Goal: Information Seeking & Learning: Check status

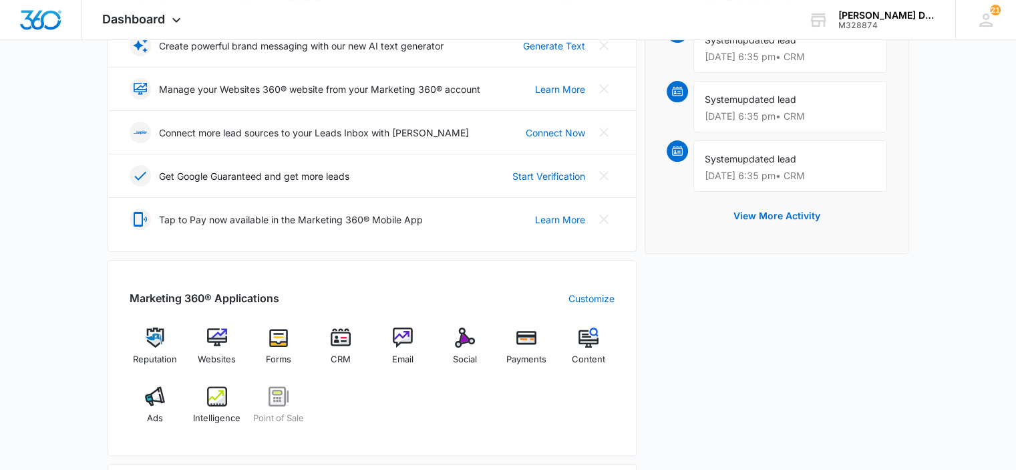
scroll to position [326, 0]
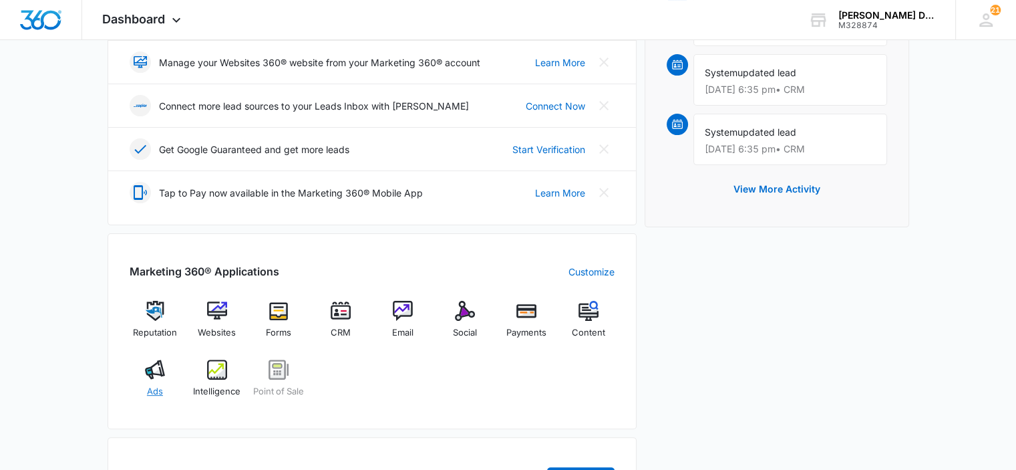
click at [160, 373] on img at bounding box center [155, 369] width 20 height 20
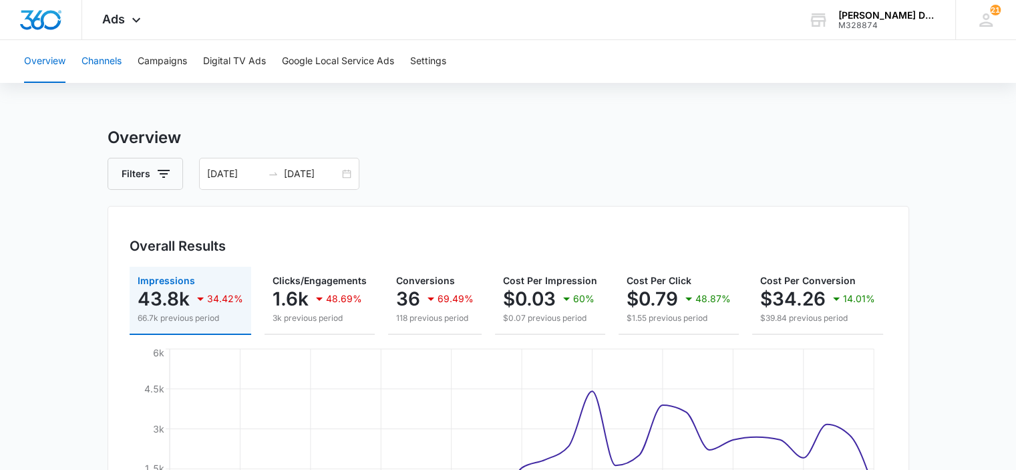
click at [104, 59] on button "Channels" at bounding box center [102, 61] width 40 height 43
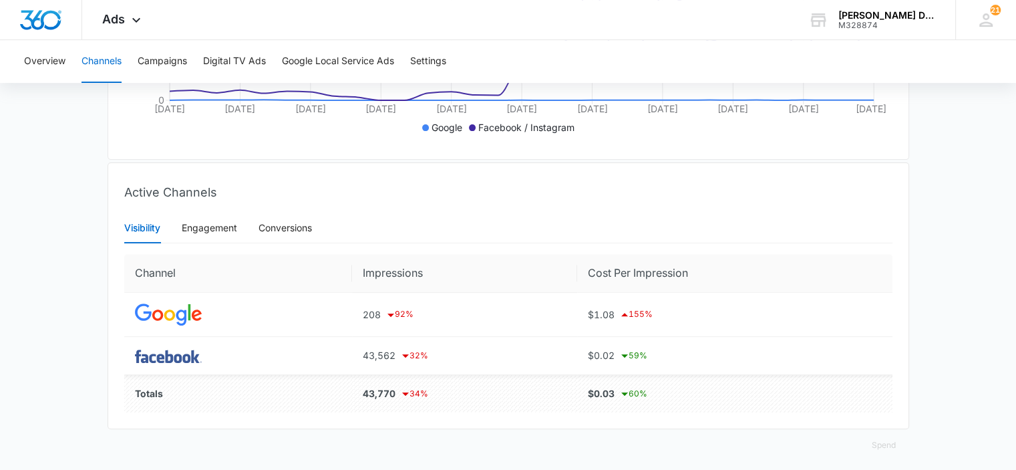
scroll to position [424, 0]
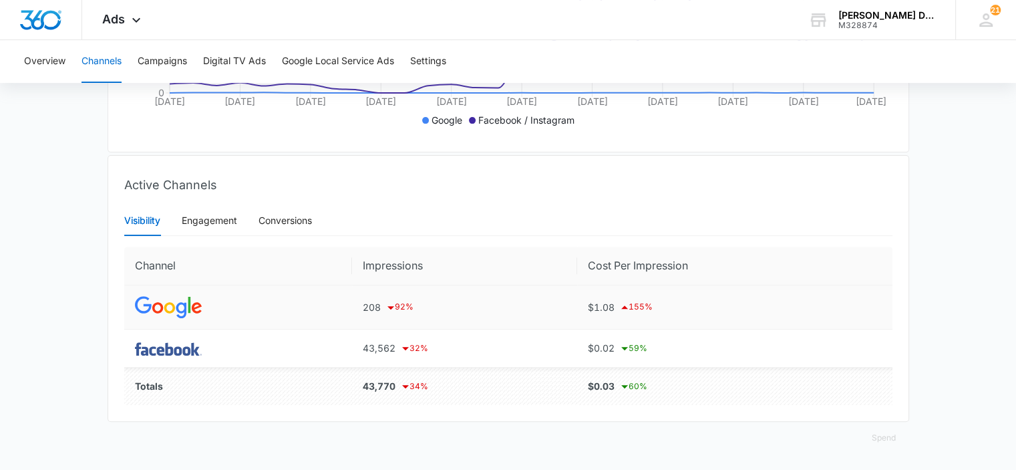
click at [353, 305] on td "208 92 %" at bounding box center [464, 307] width 225 height 44
click at [161, 303] on img at bounding box center [168, 307] width 67 height 22
click at [200, 226] on div "Engagement" at bounding box center [209, 220] width 55 height 15
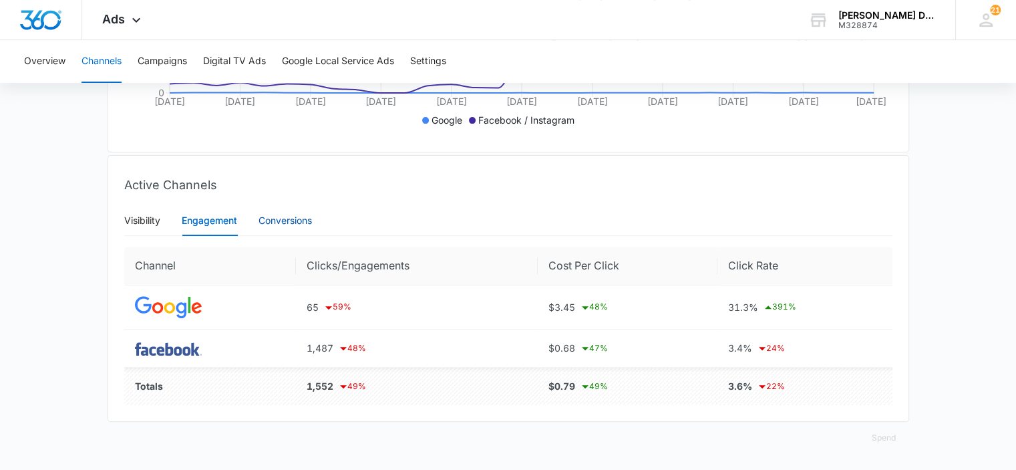
click at [278, 227] on div "Conversions" at bounding box center [285, 220] width 53 height 15
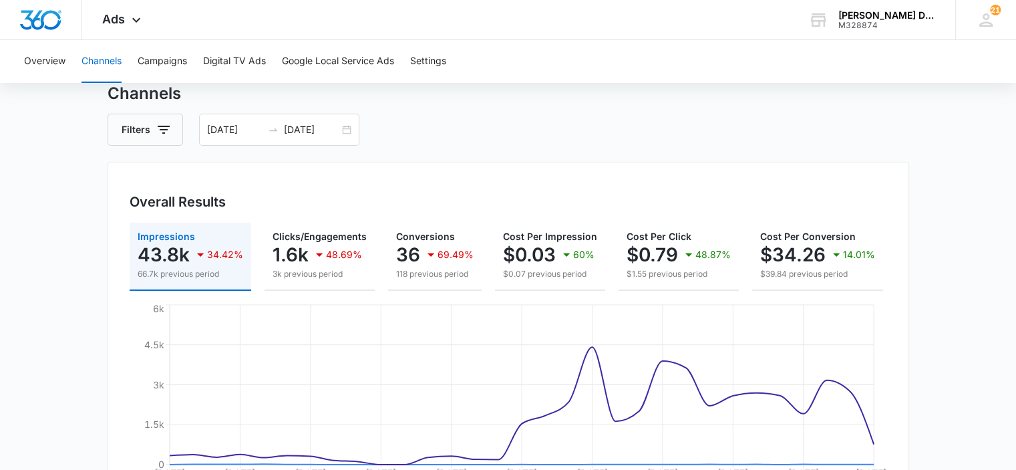
scroll to position [0, 0]
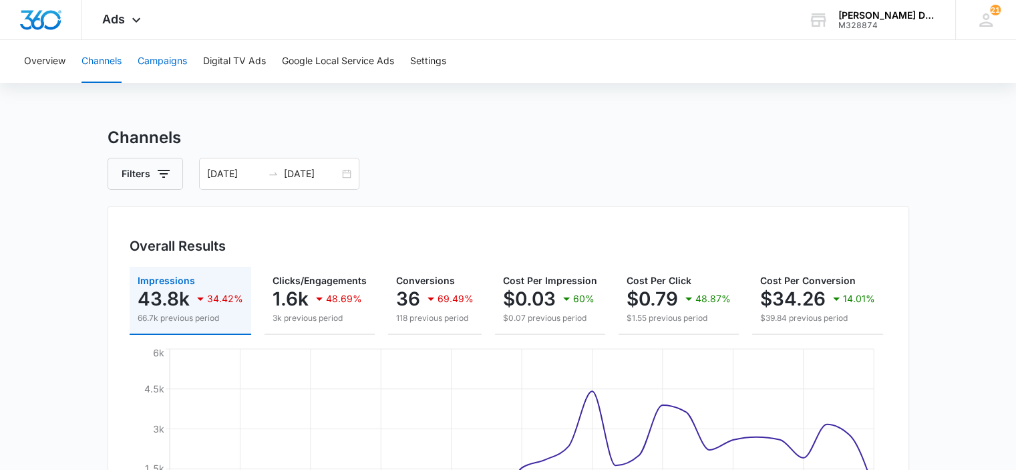
click at [163, 67] on button "Campaigns" at bounding box center [162, 61] width 49 height 43
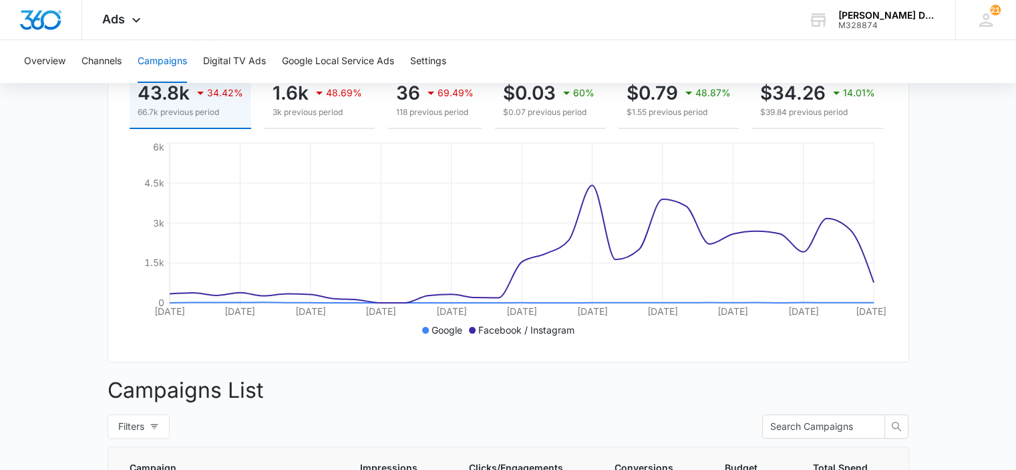
scroll to position [154, 0]
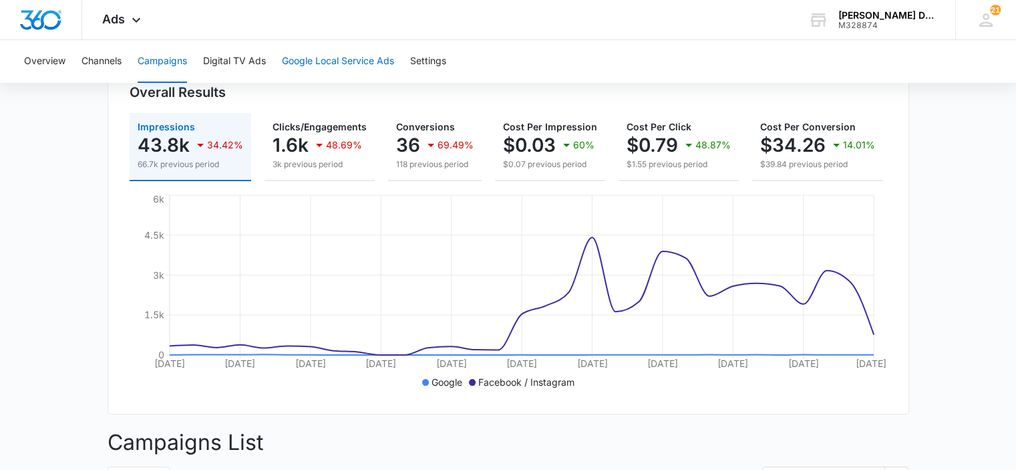
click at [369, 53] on button "Google Local Service Ads" at bounding box center [338, 61] width 112 height 43
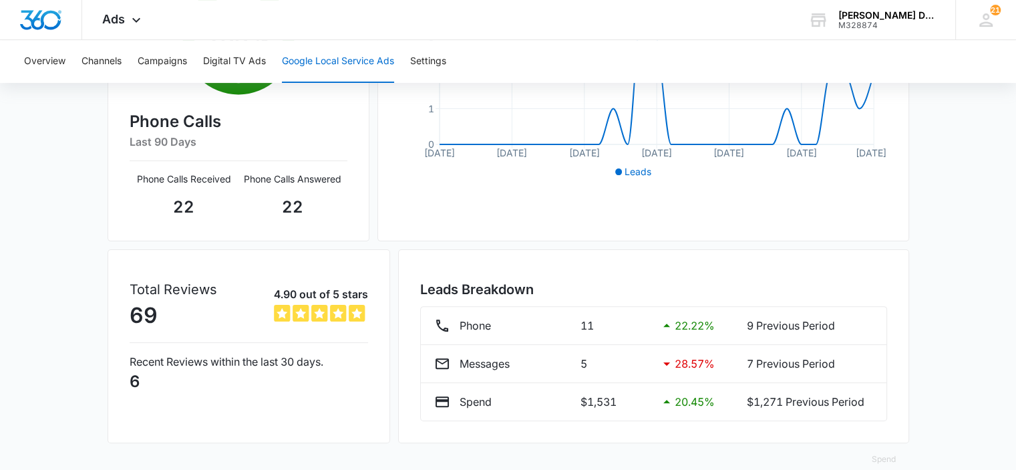
scroll to position [332, 0]
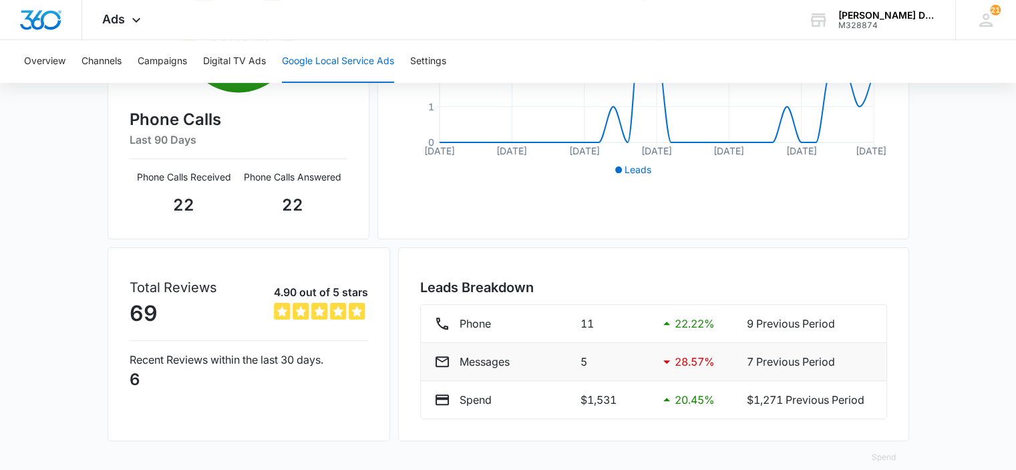
click at [742, 360] on div "Messages 5 28.57 % 7 Previous Period" at bounding box center [653, 361] width 439 height 16
click at [495, 355] on p "Messages" at bounding box center [485, 361] width 50 height 16
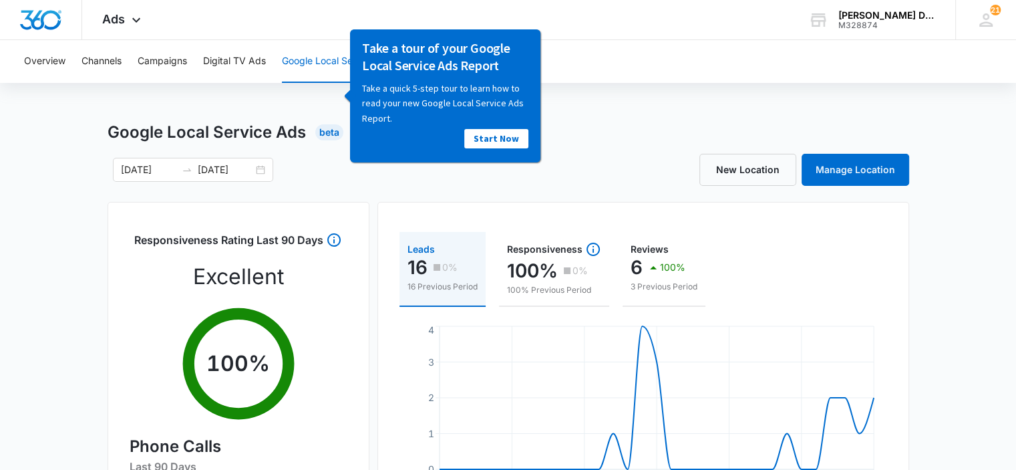
scroll to position [0, 0]
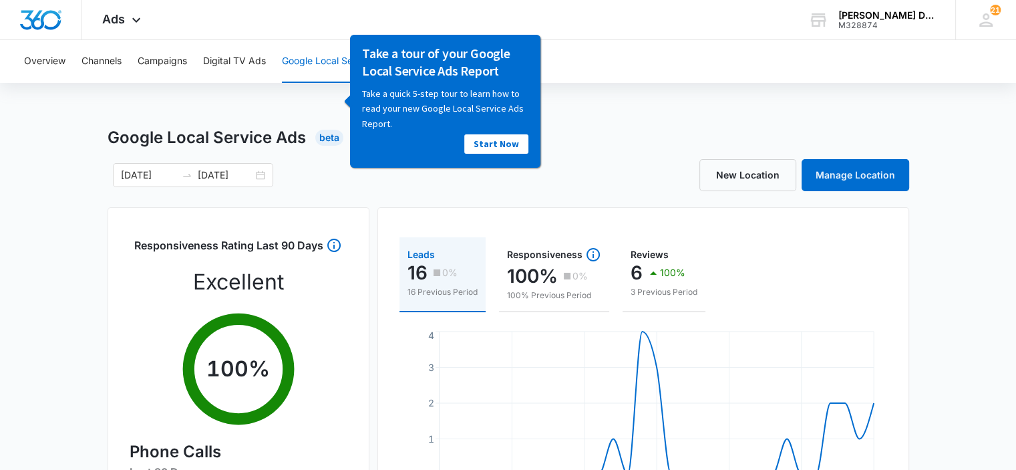
click at [623, 118] on div "Overview Channels Campaigns Digital TV Ads Google Local Service Ads Settings Go…" at bounding box center [508, 430] width 1016 height 781
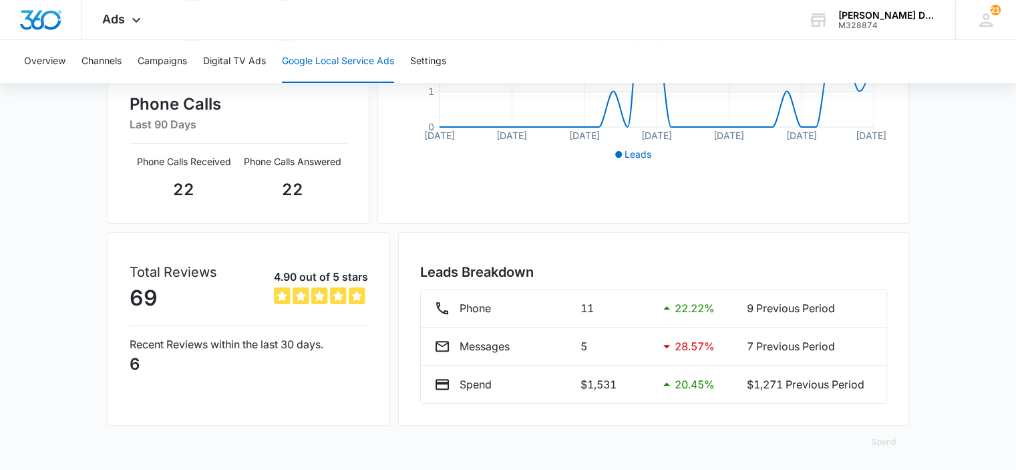
scroll to position [350, 0]
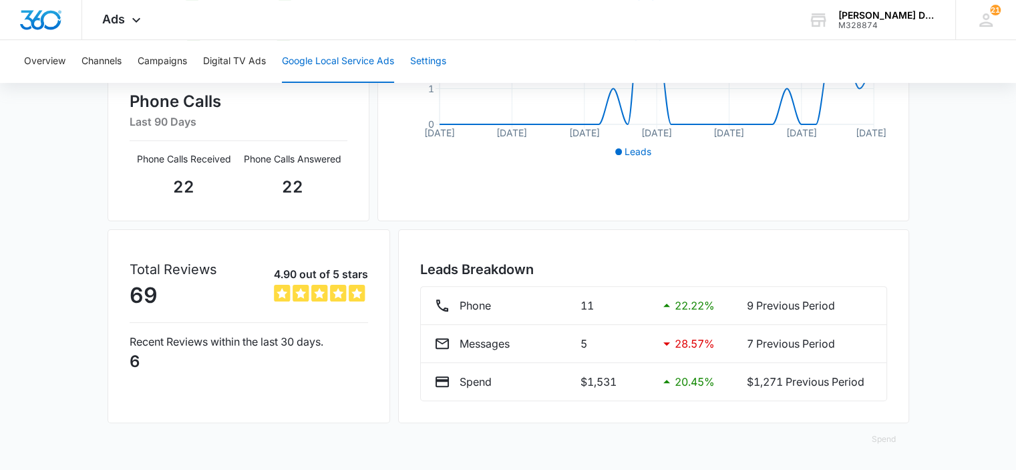
click at [438, 60] on button "Settings" at bounding box center [428, 61] width 36 height 43
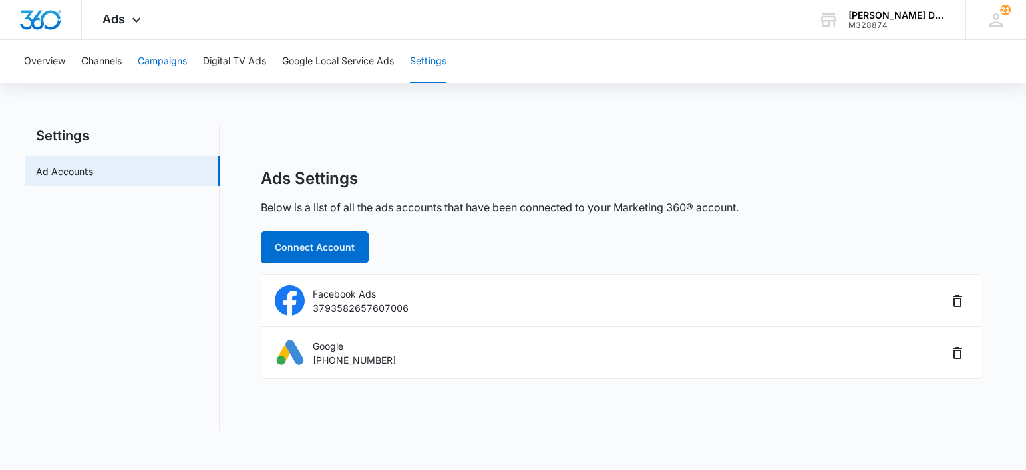
click at [151, 59] on button "Campaigns" at bounding box center [162, 61] width 49 height 43
